Goal: Use online tool/utility: Use online tool/utility

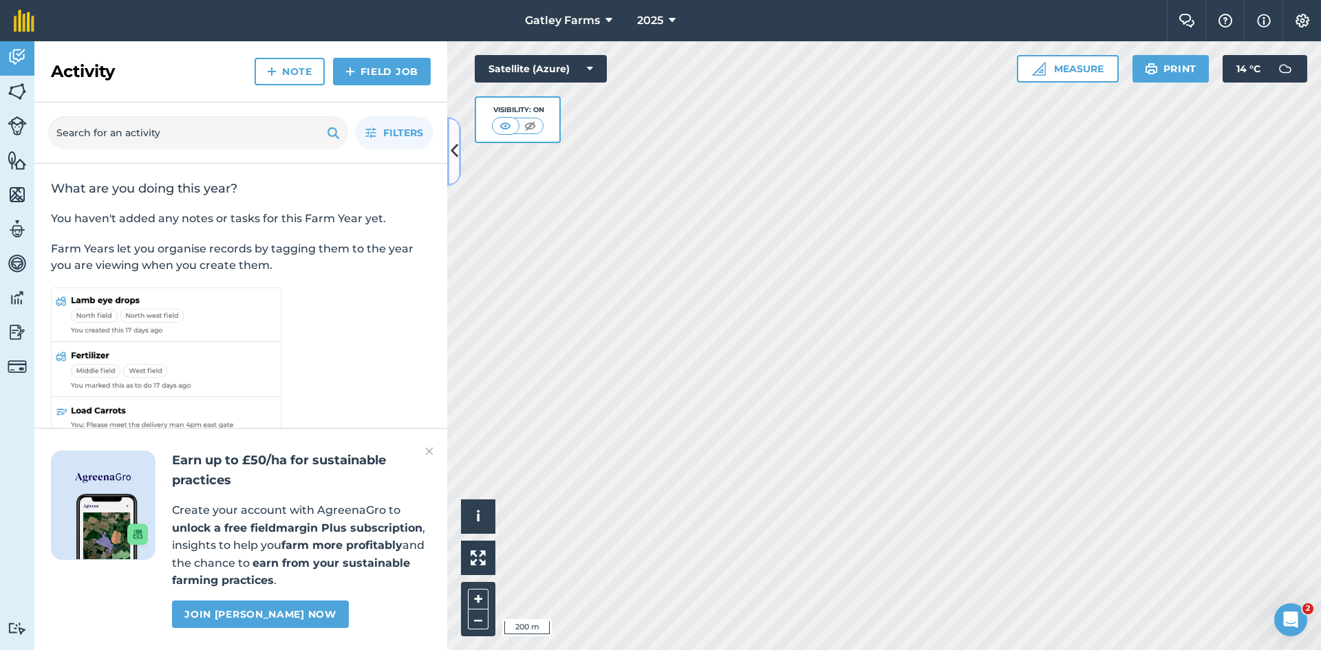
click at [455, 155] on icon at bounding box center [455, 151] width 8 height 24
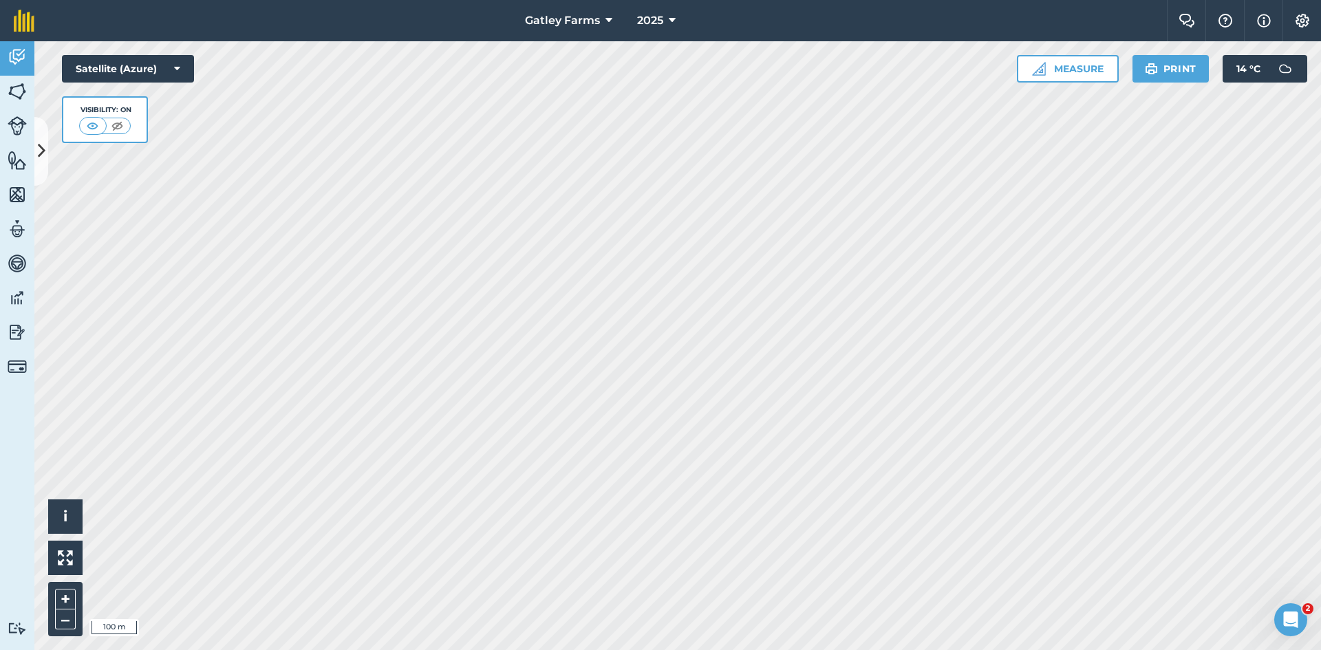
click at [759, 649] on html "Gatley Farms 2025 Farm Chat Help Info Settings Gatley Farms - 2025 Reproduced w…" at bounding box center [660, 325] width 1321 height 650
click at [1070, 68] on button "Measure" at bounding box center [1068, 69] width 102 height 28
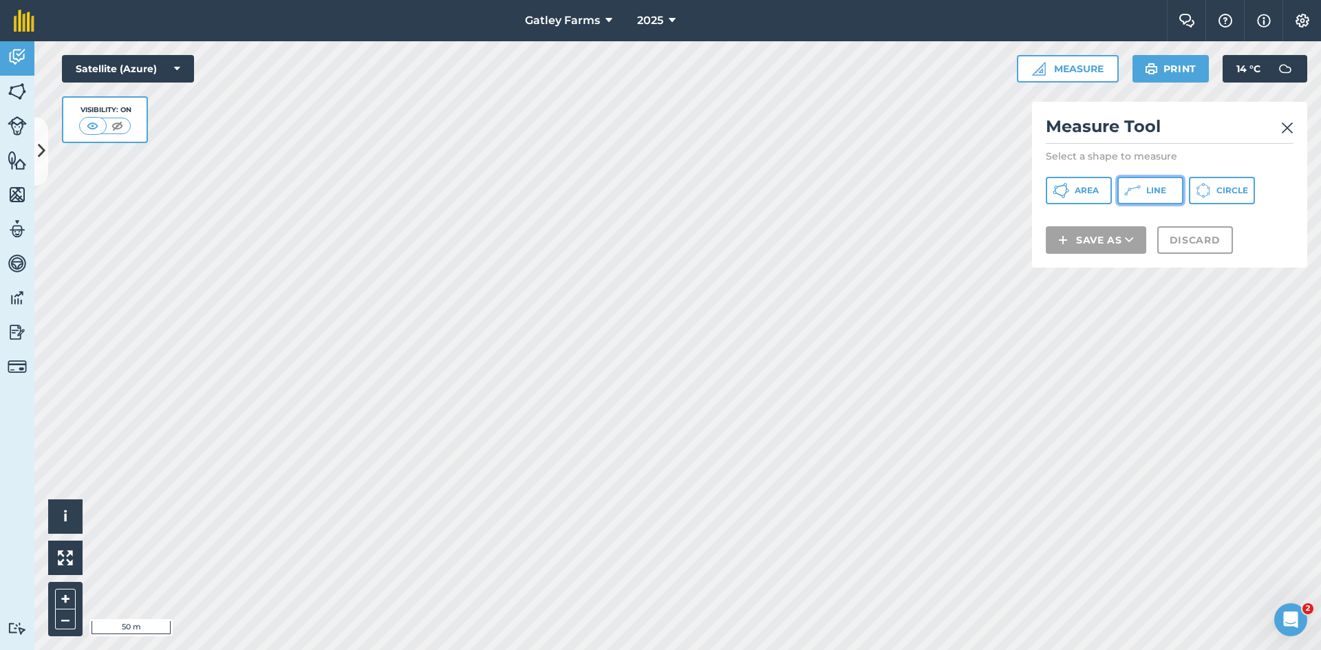
click at [1152, 182] on button "Line" at bounding box center [1150, 191] width 66 height 28
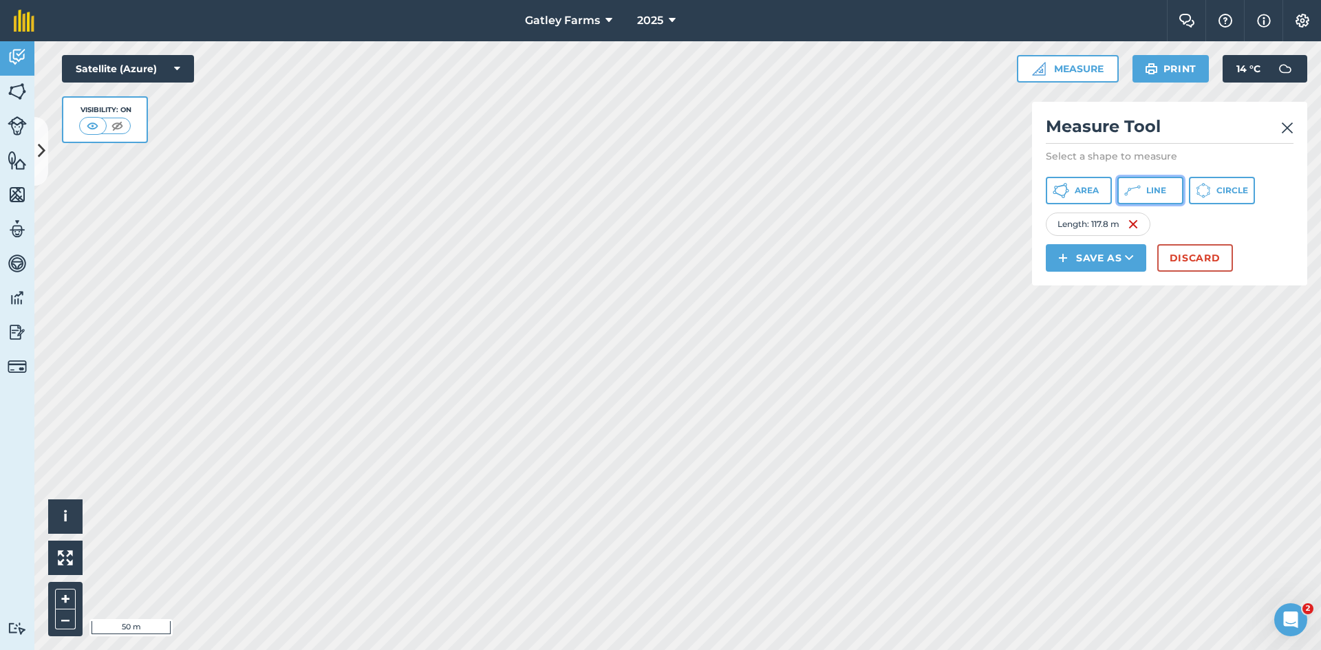
click at [1129, 195] on icon at bounding box center [1132, 190] width 17 height 17
